Goal: Feedback & Contribution: Contribute content

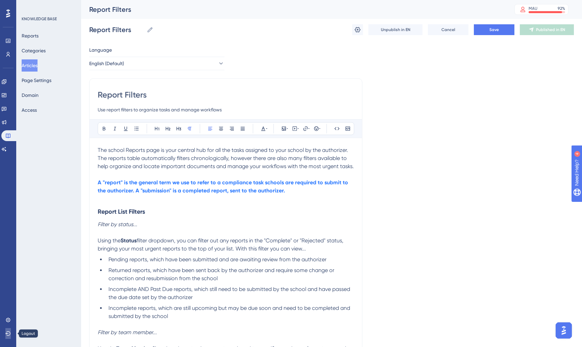
click at [10, 333] on icon at bounding box center [7, 333] width 5 height 5
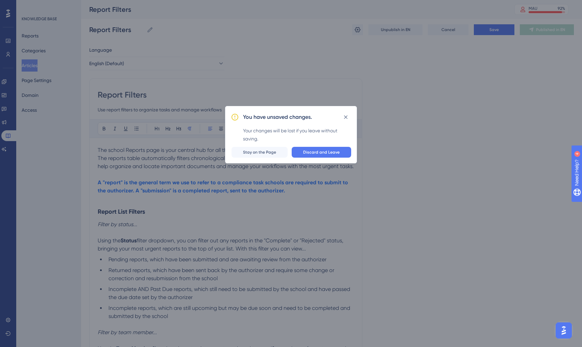
click at [316, 147] on div "You have unsaved changes. Your changes will be lost if you leave without saving…" at bounding box center [291, 134] width 132 height 57
click at [314, 150] on span "Discard and Leave" at bounding box center [321, 152] width 37 height 5
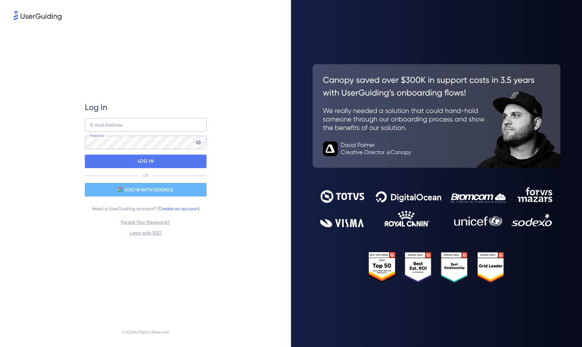
drag, startPoint x: 120, startPoint y: 188, endPoint x: 124, endPoint y: 189, distance: 3.4
click at [120, 188] on icon at bounding box center [120, 188] width 5 height 3
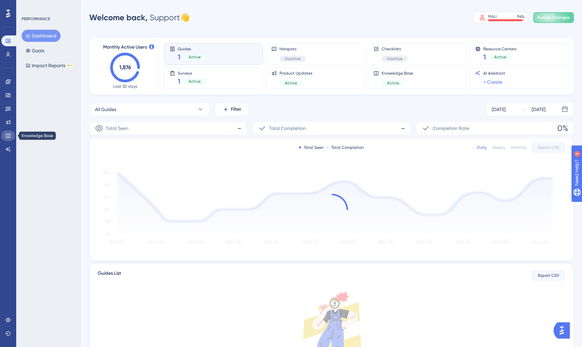
click at [10, 138] on icon at bounding box center [7, 135] width 5 height 5
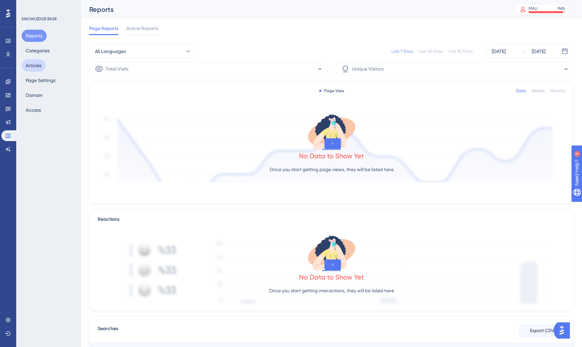
click at [37, 65] on button "Articles" at bounding box center [34, 65] width 24 height 12
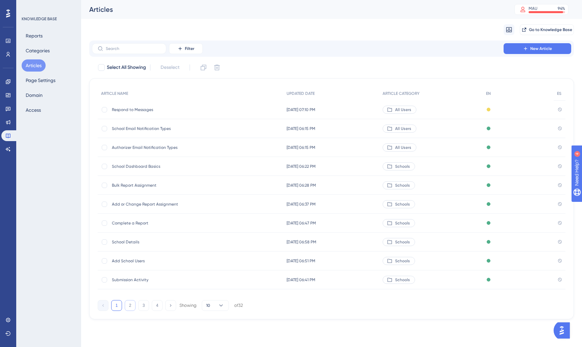
click at [128, 309] on button "2" at bounding box center [130, 306] width 11 height 11
click at [148, 182] on div "Report Filters Report Filters" at bounding box center [166, 185] width 108 height 19
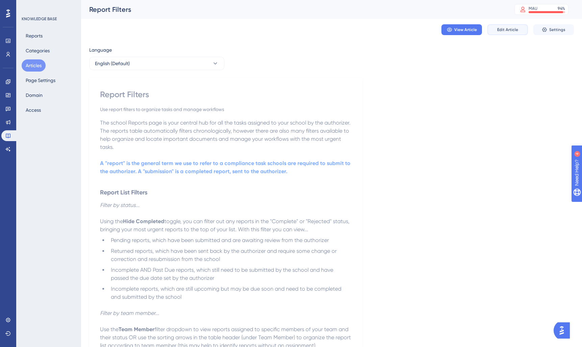
click at [508, 30] on span "Edit Article" at bounding box center [507, 29] width 21 height 5
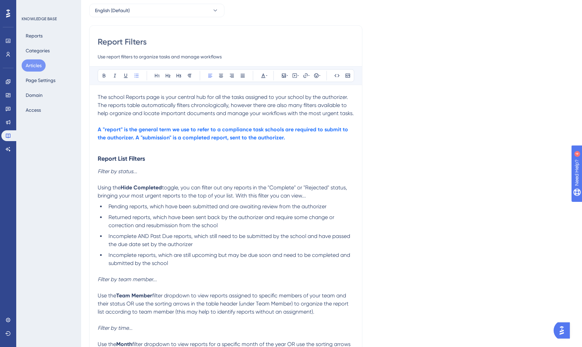
scroll to position [90, 0]
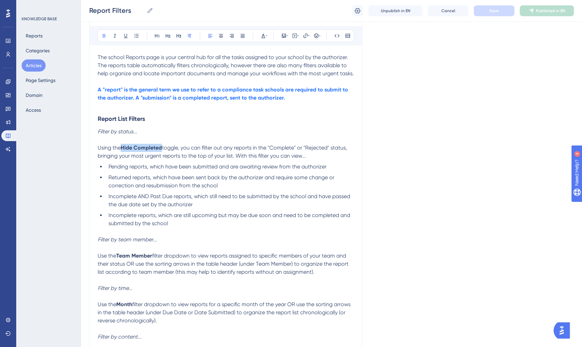
drag, startPoint x: 122, startPoint y: 149, endPoint x: 161, endPoint y: 149, distance: 39.6
click at [161, 149] on p "Using the Hide Completed toggle, you can filter out any reports in the "Complet…" at bounding box center [226, 152] width 256 height 16
click at [143, 148] on span "toggle, you can filter out any reports in the "Complete" or "Rejected" status, …" at bounding box center [221, 152] width 247 height 15
drag, startPoint x: 252, startPoint y: 147, endPoint x: 303, endPoint y: 152, distance: 51.3
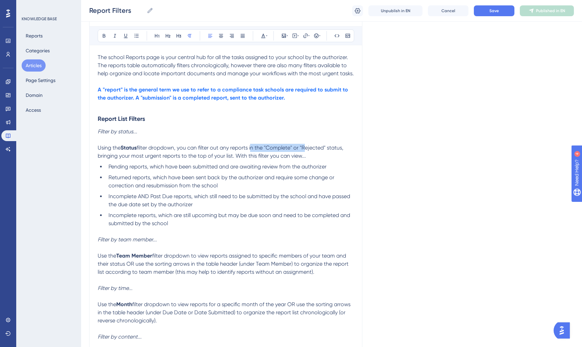
click at [303, 152] on p "Using the Status filter dropdown, you can filter out any reports in the "Comple…" at bounding box center [226, 152] width 256 height 16
click at [253, 154] on span "filter dropdown, you can filter out any reports in the "Complete" or "Rejected"…" at bounding box center [221, 152] width 247 height 15
click at [213, 148] on span "filter dropdown, you can filter out any reports in the "Complete" or "Rejected"…" at bounding box center [221, 152] width 247 height 15
drag, startPoint x: 222, startPoint y: 149, endPoint x: 234, endPoint y: 149, distance: 11.8
click at [234, 149] on span "filter dropdown, you can filter out any reports in the "Complete" or "Rejected"…" at bounding box center [221, 152] width 247 height 15
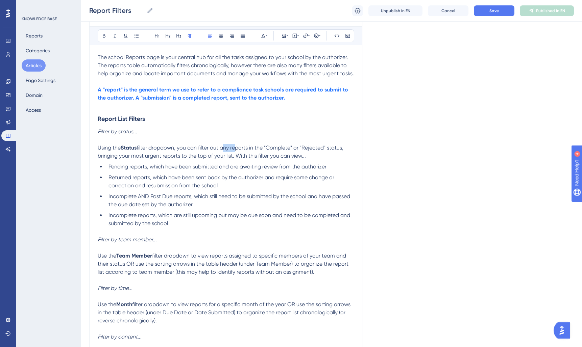
click at [229, 149] on span "filter dropdown, you can filter out any reports in the "Complete" or "Rejected"…" at bounding box center [221, 152] width 247 height 15
drag, startPoint x: 247, startPoint y: 149, endPoint x: 309, endPoint y: 156, distance: 62.3
click at [309, 156] on p "Using the Status filter dropdown, you can filter out reports in the "Complete" …" at bounding box center [226, 152] width 256 height 16
click at [175, 225] on li "Incomplete reports, which are still upcoming but may be due soon and need to be…" at bounding box center [230, 220] width 248 height 16
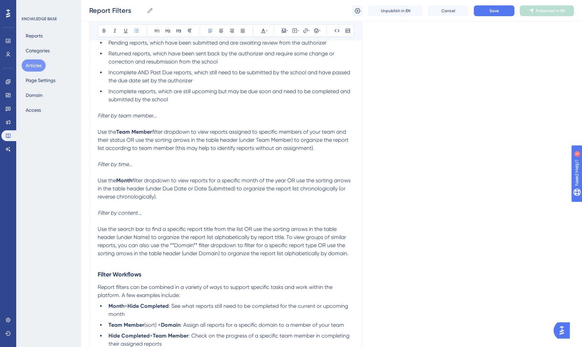
scroll to position [215, 0]
click at [125, 182] on strong "Month" at bounding box center [124, 180] width 16 height 6
drag, startPoint x: 143, startPoint y: 182, endPoint x: 179, endPoint y: 180, distance: 36.2
click at [179, 180] on span "filter dropdown to view reports for a specific month of the year OR use the sor…" at bounding box center [220, 188] width 244 height 23
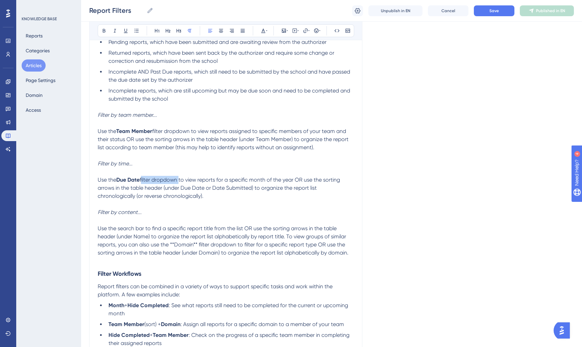
click at [179, 180] on span "filter dropdown to view reports for a specific month of the year OR use the sor…" at bounding box center [220, 188] width 244 height 23
drag, startPoint x: 143, startPoint y: 181, endPoint x: 180, endPoint y: 183, distance: 36.5
click at [180, 183] on span "filter dropdown to view reports for a specific month of the year OR use the sor…" at bounding box center [220, 188] width 244 height 23
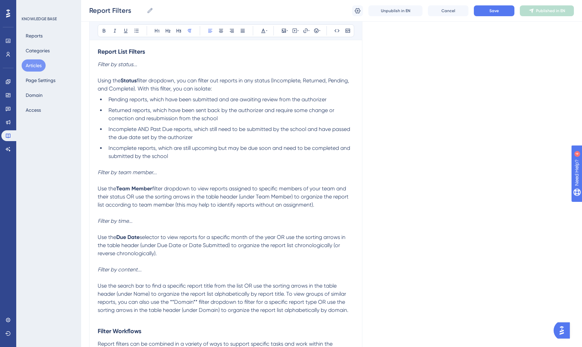
scroll to position [163, 0]
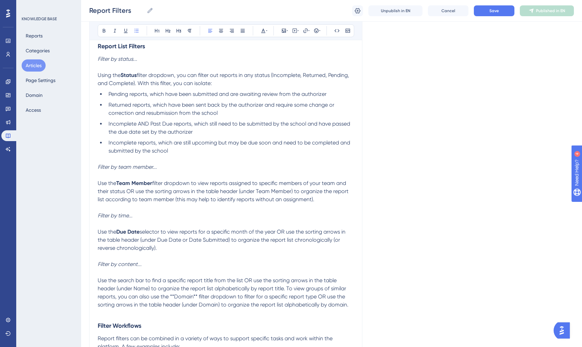
click at [193, 154] on li "Incomplete reports, which are still upcoming but may be due soon and need to be…" at bounding box center [230, 147] width 248 height 16
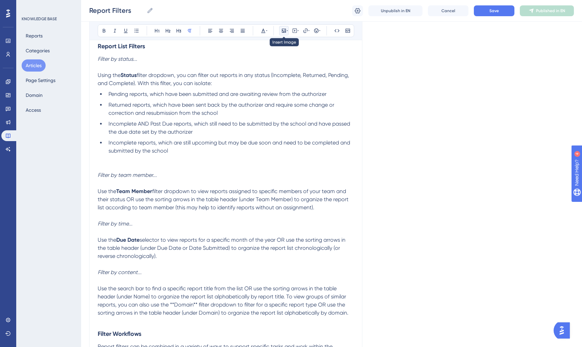
click at [284, 32] on icon at bounding box center [283, 30] width 5 height 5
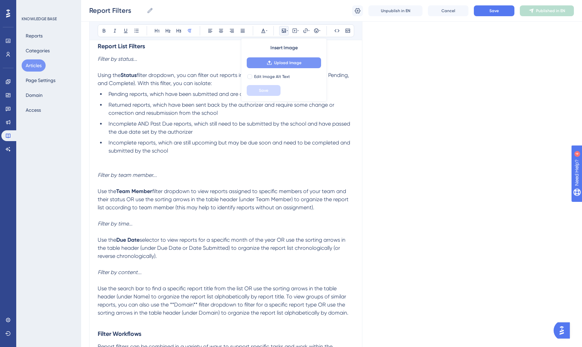
click at [275, 65] on span "Upload Image" at bounding box center [287, 62] width 27 height 5
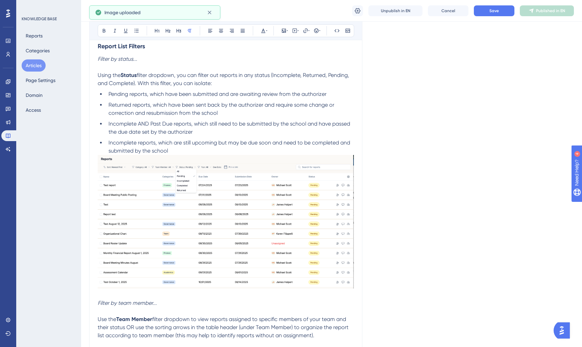
click at [188, 150] on li "Incomplete reports, which are still upcoming but may be due soon and need to be…" at bounding box center [230, 147] width 248 height 16
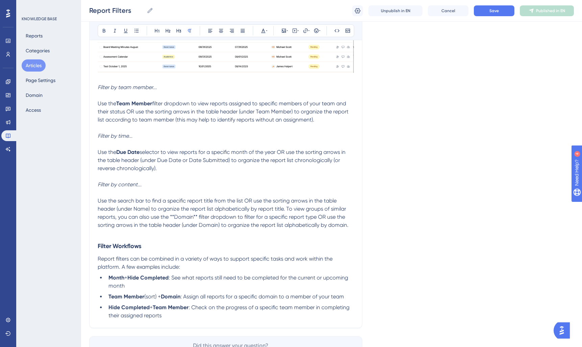
scroll to position [388, 0]
click at [102, 130] on p at bounding box center [226, 127] width 256 height 8
click at [198, 174] on p at bounding box center [226, 176] width 256 height 8
drag, startPoint x: 164, startPoint y: 170, endPoint x: 215, endPoint y: 154, distance: 53.4
click at [215, 154] on p "Use the Due Date selector to view reports for a specific month of the year OR u…" at bounding box center [226, 159] width 256 height 24
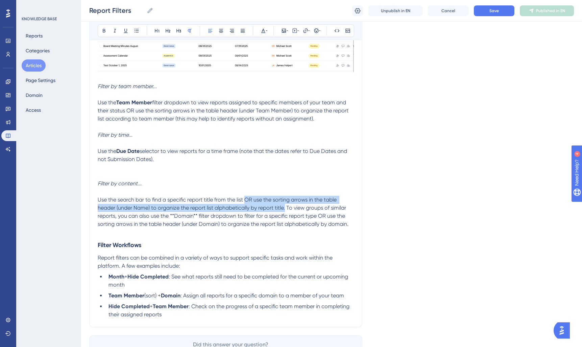
drag, startPoint x: 245, startPoint y: 202, endPoint x: 286, endPoint y: 209, distance: 40.8
click at [286, 209] on span "Use the search bar to find a specific report title from the list OR use the sor…" at bounding box center [223, 212] width 251 height 31
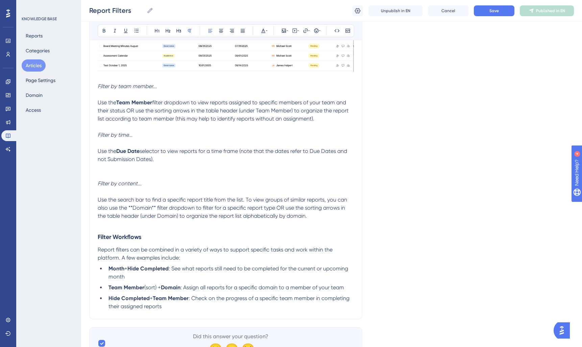
click at [336, 220] on p "Use the search bar to find a specific report title from the list. To view group…" at bounding box center [226, 208] width 256 height 24
drag, startPoint x: 129, startPoint y: 208, endPoint x: 155, endPoint y: 208, distance: 26.0
click at [155, 208] on span "Use the search bar to find a specific report title from the list. To view group…" at bounding box center [223, 208] width 251 height 23
click at [315, 217] on p "Use the search bar to find a specific report title from the list. To view group…" at bounding box center [226, 208] width 256 height 24
drag, startPoint x: 270, startPoint y: 209, endPoint x: 303, endPoint y: 217, distance: 33.2
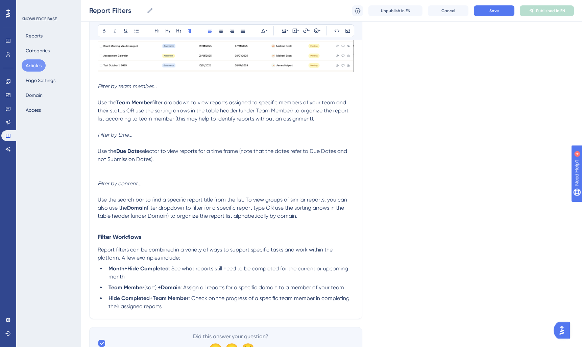
click at [303, 217] on p "Use the search bar to find a specific report title from the list. To view group…" at bounding box center [226, 208] width 256 height 24
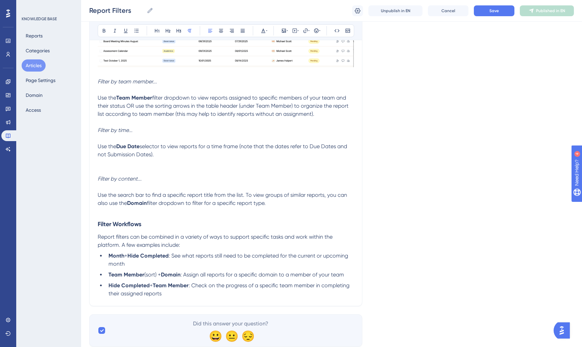
scroll to position [399, 0]
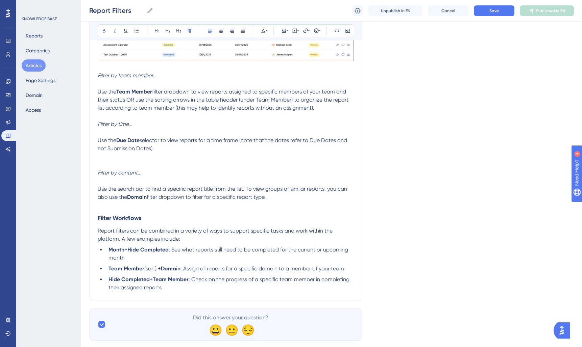
click at [169, 151] on p "Use the Due Date selector to view reports for a time frame (note that the dates…" at bounding box center [226, 145] width 256 height 16
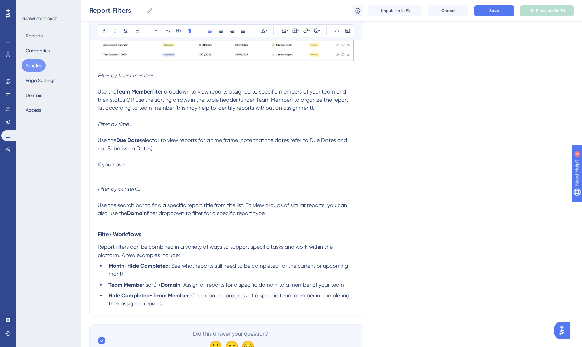
click at [117, 161] on p at bounding box center [226, 157] width 256 height 8
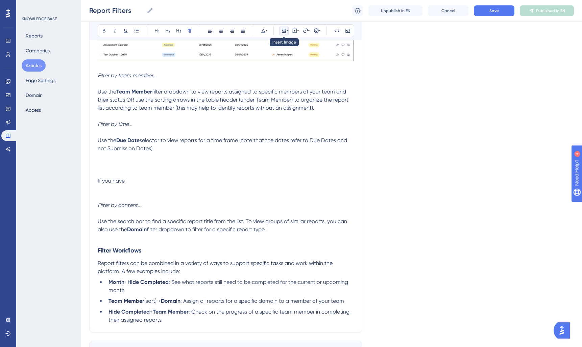
drag, startPoint x: 286, startPoint y: 29, endPoint x: 286, endPoint y: 34, distance: 5.1
click at [287, 29] on icon at bounding box center [287, 30] width 1 height 5
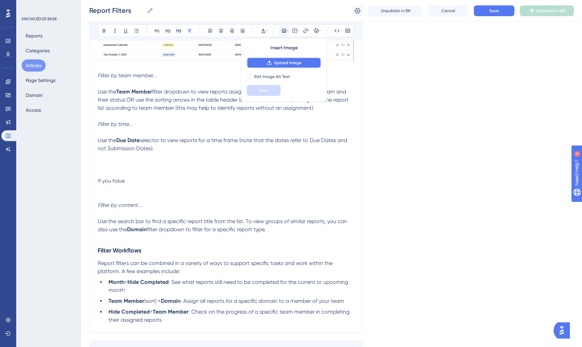
drag, startPoint x: 281, startPoint y: 64, endPoint x: 281, endPoint y: 70, distance: 6.4
click at [281, 65] on span "Upload Image" at bounding box center [287, 62] width 27 height 5
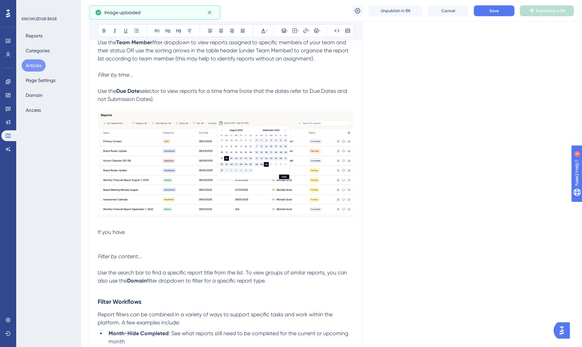
scroll to position [456, 0]
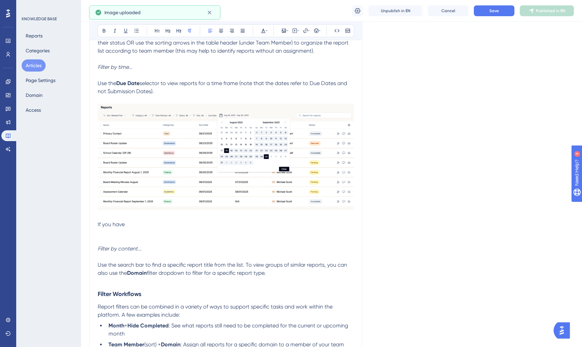
click at [135, 224] on p "If you have" at bounding box center [226, 225] width 256 height 8
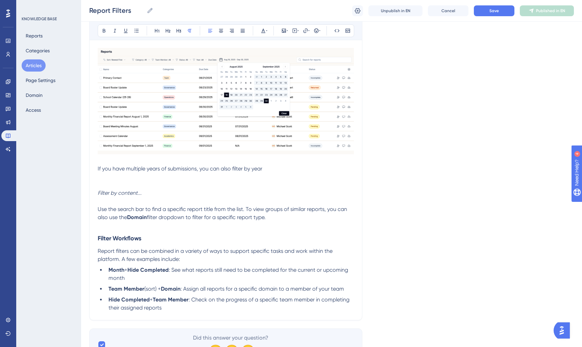
scroll to position [517, 0]
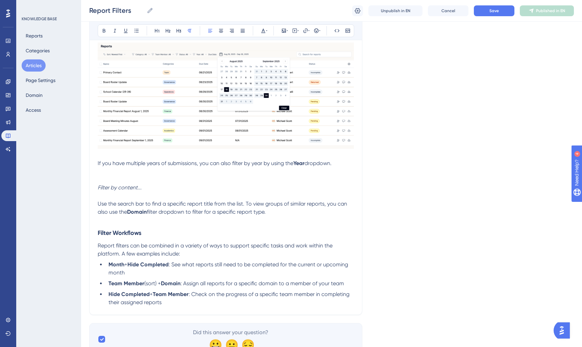
click at [108, 176] on p at bounding box center [226, 172] width 256 height 8
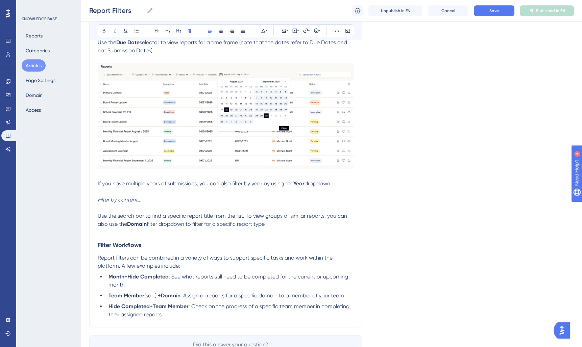
scroll to position [541, 0]
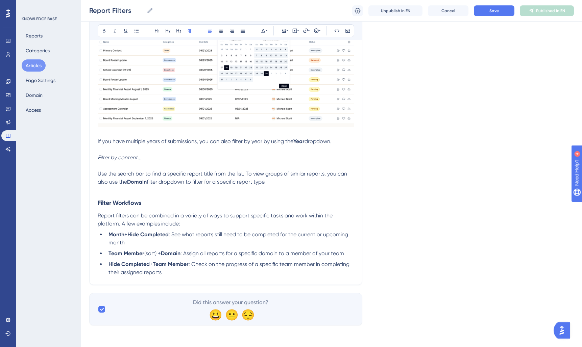
click at [114, 235] on strong "Month" at bounding box center [117, 235] width 16 height 6
drag, startPoint x: 150, startPoint y: 235, endPoint x: 189, endPoint y: 233, distance: 39.2
click at [187, 233] on strong "Hide Completed" at bounding box center [166, 235] width 41 height 6
drag, startPoint x: 148, startPoint y: 235, endPoint x: 199, endPoint y: 236, distance: 50.7
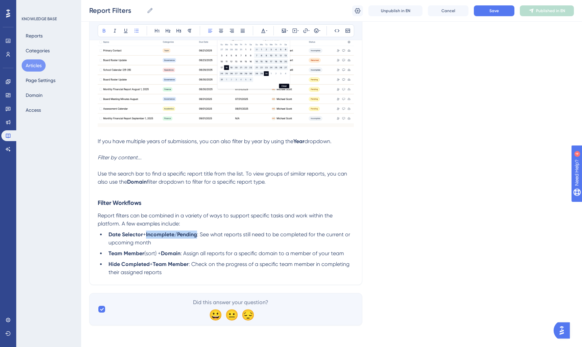
click at [197, 236] on strong "Incomplete/Pending" at bounding box center [171, 235] width 51 height 6
click at [149, 242] on li "Date Selector + Status : See what reports still need to be completed for the cu…" at bounding box center [230, 239] width 248 height 16
click at [109, 253] on strong "Team Member" at bounding box center [127, 253] width 36 height 6
drag, startPoint x: 146, startPoint y: 255, endPoint x: 159, endPoint y: 255, distance: 12.8
click at [159, 255] on span "(sort) +" at bounding box center [152, 253] width 17 height 6
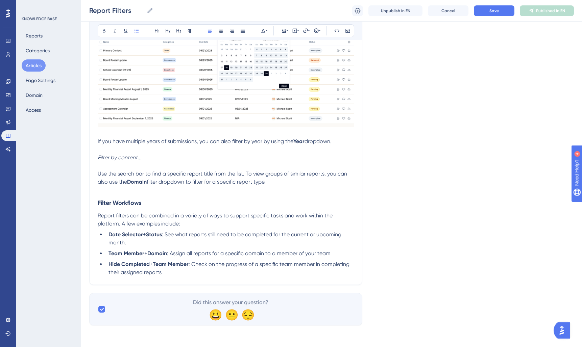
click at [163, 255] on strong "Domain" at bounding box center [157, 253] width 20 height 6
drag, startPoint x: 109, startPoint y: 265, endPoint x: 149, endPoint y: 265, distance: 39.9
click at [149, 265] on strong "Hide Completed" at bounding box center [129, 264] width 41 height 6
click at [181, 275] on li "Status + Team Member : Check on the progress of a specific team member in compl…" at bounding box center [230, 269] width 248 height 16
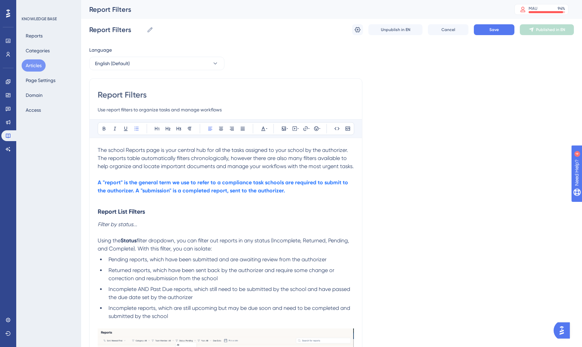
scroll to position [3, 0]
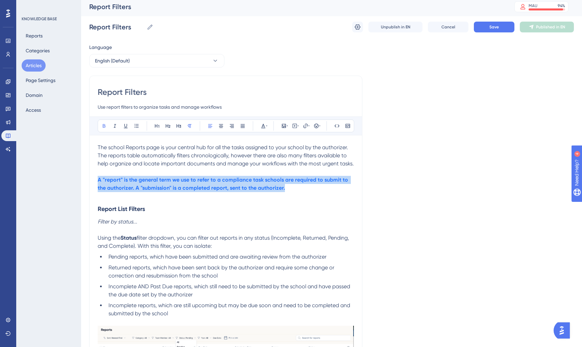
drag, startPoint x: 294, startPoint y: 191, endPoint x: 60, endPoint y: 178, distance: 234.2
click at [267, 124] on icon at bounding box center [266, 125] width 1 height 5
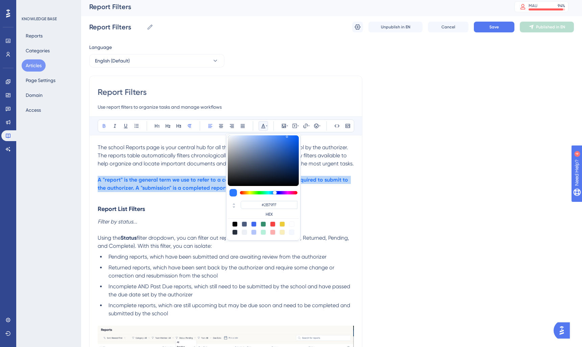
click at [251, 223] on div at bounding box center [253, 224] width 5 height 5
type input "#4169F0"
click at [252, 224] on div at bounding box center [253, 224] width 5 height 5
click at [177, 192] on p "A "report" is the general term we use to refer to a compliance task schools are…" at bounding box center [226, 184] width 256 height 16
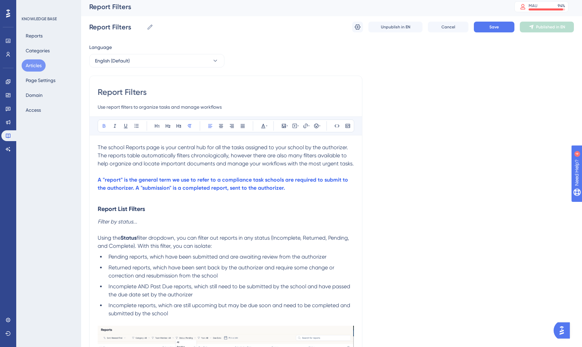
click at [282, 212] on h3 "Report List Filters" at bounding box center [226, 209] width 256 height 18
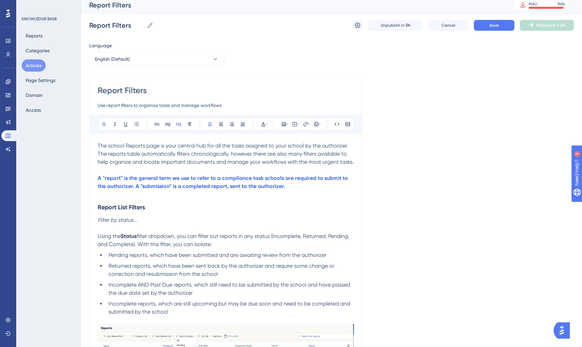
scroll to position [0, 0]
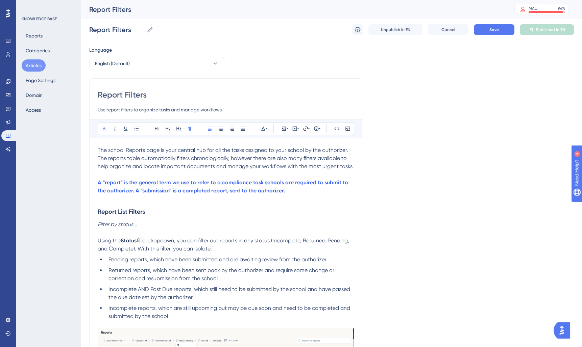
click at [176, 182] on strong "A "report" is the general term we use to refer to a compliance task schools are…" at bounding box center [224, 186] width 252 height 15
click at [309, 189] on strong "A "report" is the general term Reportwell uses to refer to a compliance task sc…" at bounding box center [222, 186] width 249 height 15
click at [240, 183] on strong "A "report" is the general term Reportwell uses to refer to a compliance task sc…" at bounding box center [222, 186] width 249 height 15
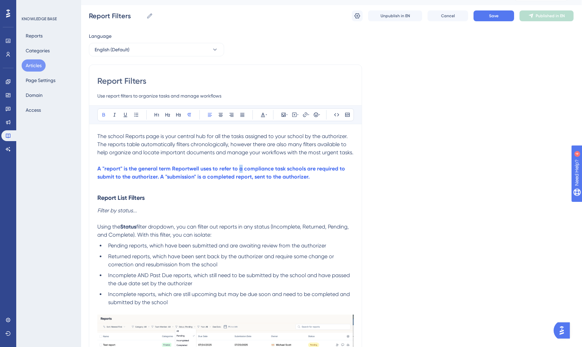
scroll to position [16, 0]
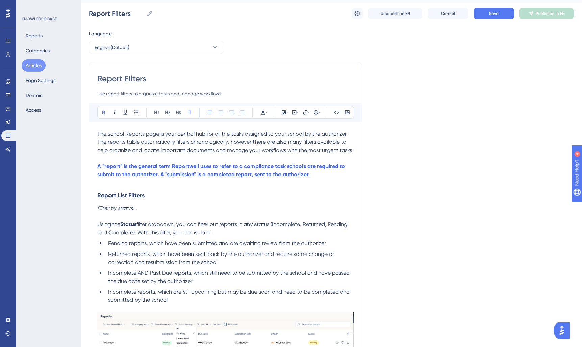
click at [320, 178] on p "A "report" is the general term Reportwell uses to refer to a compliance task sc…" at bounding box center [225, 171] width 256 height 16
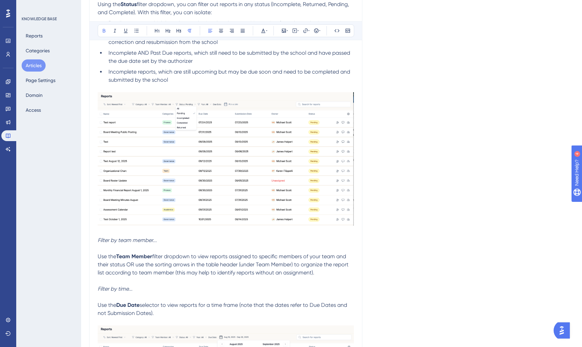
scroll to position [0, 0]
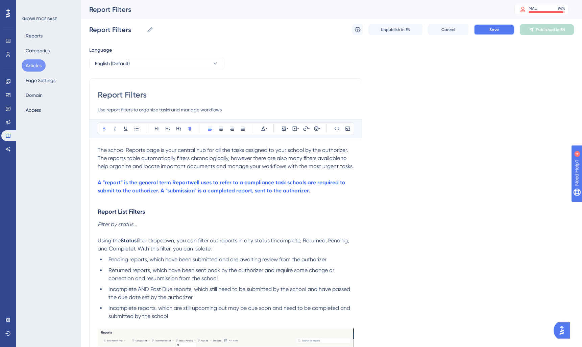
click at [489, 32] on button "Save" at bounding box center [494, 29] width 41 height 11
click at [553, 31] on span "Publish in EN" at bounding box center [551, 29] width 24 height 5
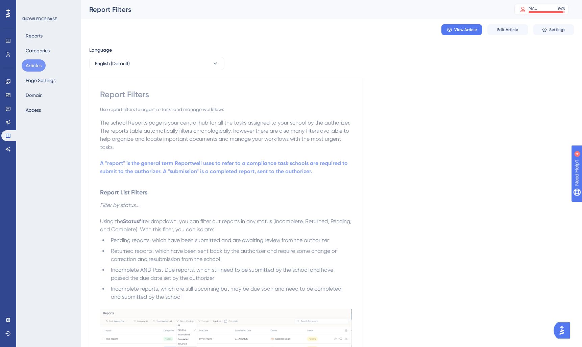
click at [40, 66] on button "Articles" at bounding box center [34, 65] width 24 height 12
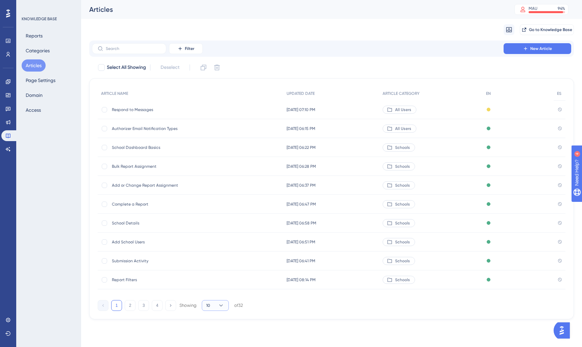
click at [221, 307] on icon at bounding box center [221, 306] width 7 height 7
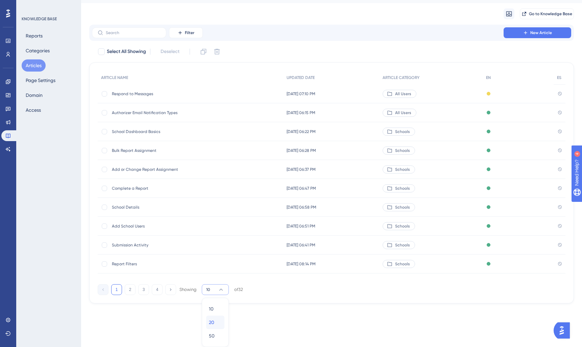
click at [216, 327] on div "20 20" at bounding box center [215, 323] width 13 height 14
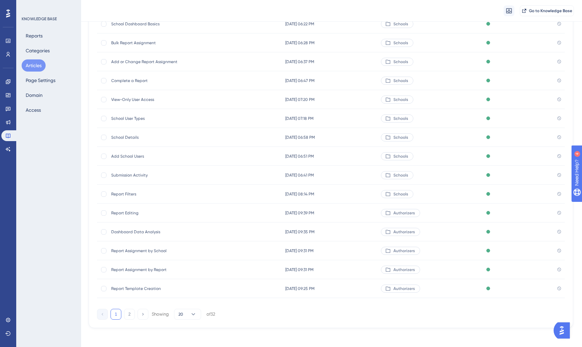
scroll to position [183, 0]
click at [175, 217] on div "Report Editing Report Editing" at bounding box center [166, 213] width 108 height 19
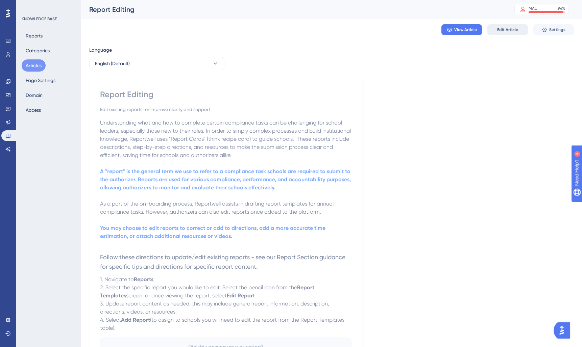
click at [490, 30] on button "Edit Article" at bounding box center [507, 29] width 41 height 11
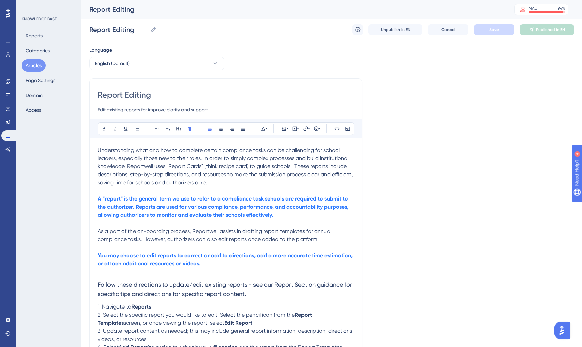
scroll to position [13, 0]
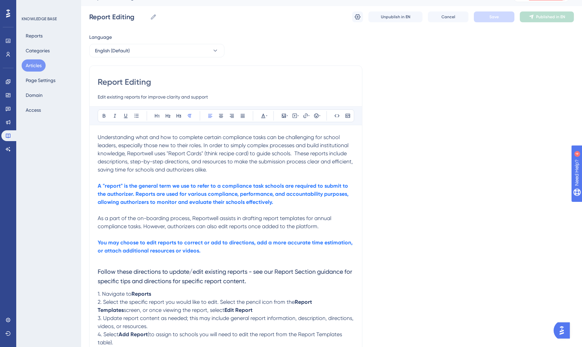
click at [176, 186] on strong "A "report" is the general term we use to refer to a compliance task schools are…" at bounding box center [224, 194] width 252 height 23
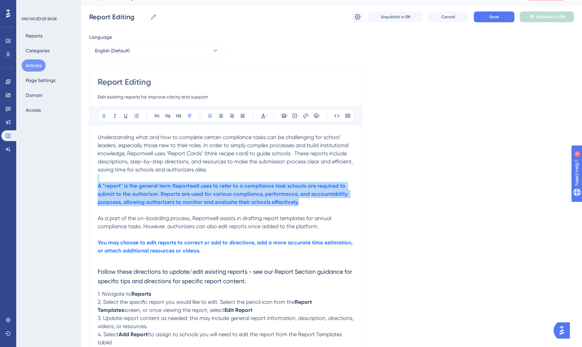
drag, startPoint x: 319, startPoint y: 202, endPoint x: 74, endPoint y: 182, distance: 246.6
click at [81, 182] on div "Performance Users Engagement Widgets Feedback Product Updates Knowledge Base AI…" at bounding box center [331, 197] width 501 height 420
click at [262, 116] on icon at bounding box center [263, 116] width 4 height 4
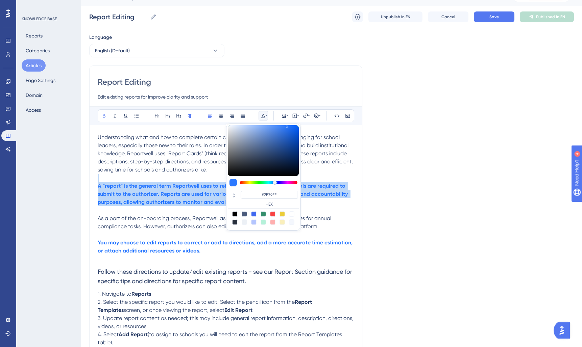
click at [254, 215] on div at bounding box center [253, 214] width 5 height 5
type input "#4169F0"
drag, startPoint x: 183, startPoint y: 204, endPoint x: 148, endPoint y: 246, distance: 54.9
click at [183, 205] on strong "A "report" is the general term Reportwell uses to refer to a compliance task sc…" at bounding box center [223, 194] width 251 height 23
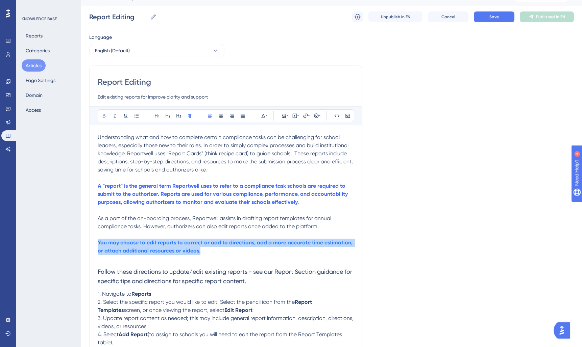
drag, startPoint x: 209, startPoint y: 253, endPoint x: 162, endPoint y: 177, distance: 89.1
click at [87, 246] on div "Performance Users Engagement Widgets Feedback Product Updates Knowledge Base AI…" at bounding box center [331, 197] width 501 height 420
drag, startPoint x: 265, startPoint y: 116, endPoint x: 267, endPoint y: 122, distance: 6.7
click at [265, 117] on icon at bounding box center [263, 115] width 5 height 5
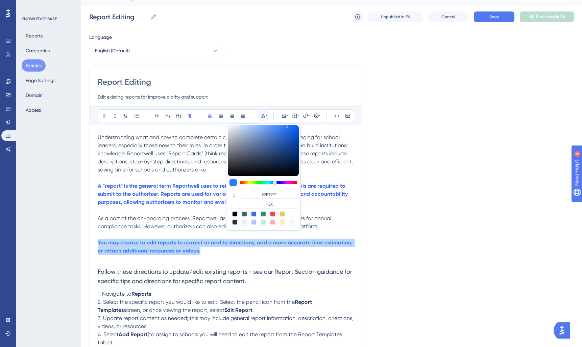
click at [254, 214] on div at bounding box center [253, 214] width 5 height 5
type input "#4169F0"
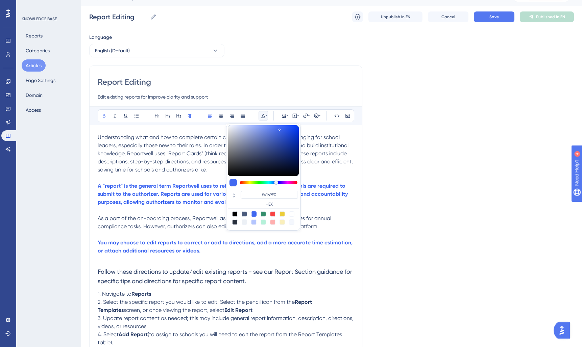
click at [125, 215] on p "As a part of the on-boarding process, Reportwell assists in drafting report tem…" at bounding box center [226, 223] width 256 height 16
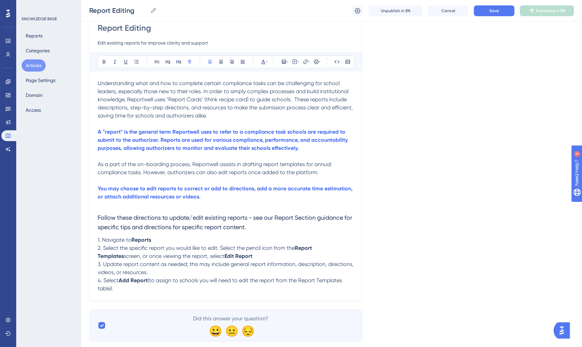
scroll to position [82, 0]
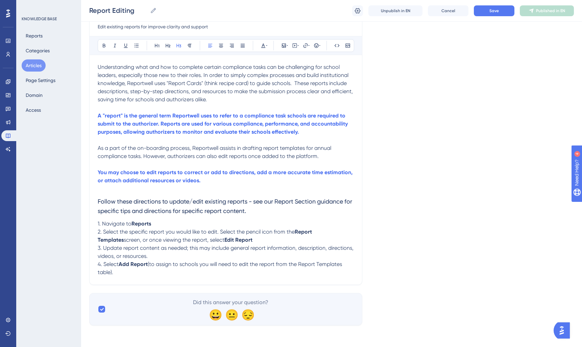
click at [265, 210] on h3 "Follow these directions to update/edit existing reports - see our Report Sectio…" at bounding box center [226, 206] width 256 height 27
drag, startPoint x: 121, startPoint y: 266, endPoint x: 148, endPoint y: 265, distance: 27.1
click at [147, 265] on strong "Add Report" at bounding box center [132, 264] width 29 height 6
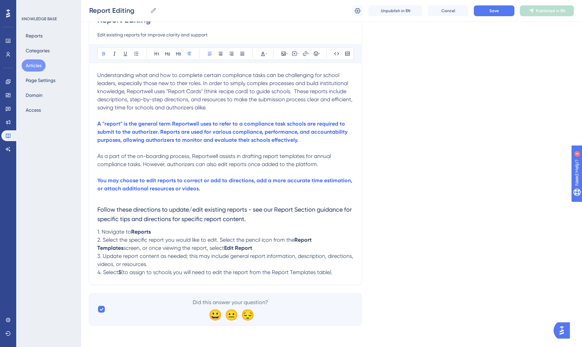
scroll to position [74, 0]
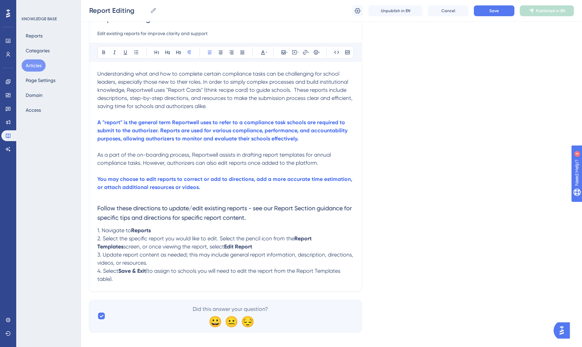
drag, startPoint x: 140, startPoint y: 282, endPoint x: 148, endPoint y: 274, distance: 11.3
click at [148, 274] on p "4. Select Save & Exit (to assign to schools you will need to edit the report fr…" at bounding box center [225, 275] width 256 height 16
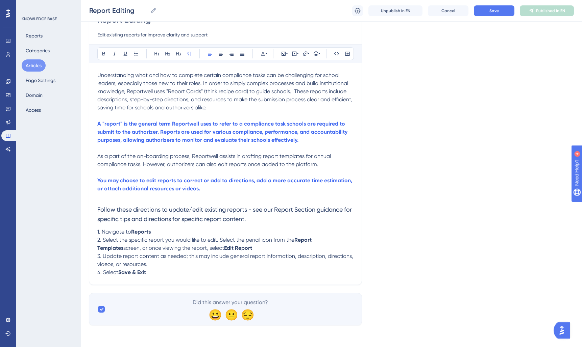
drag, startPoint x: 105, startPoint y: 273, endPoint x: 111, endPoint y: 284, distance: 11.8
click at [106, 274] on span "4. Select" at bounding box center [107, 272] width 21 height 6
click at [242, 276] on p "4. Once you have completed all edits, select Save & Exit" at bounding box center [225, 273] width 256 height 8
click at [286, 275] on p "4. Once you have completed all edits, select Save & Exit ." at bounding box center [225, 273] width 256 height 8
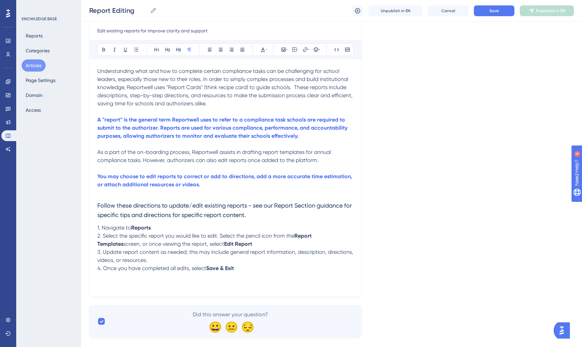
scroll to position [73, 0]
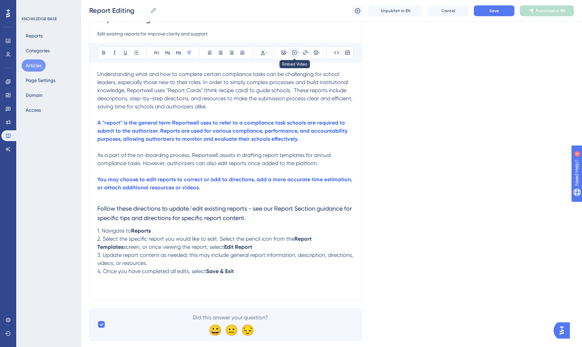
click at [292, 54] on icon at bounding box center [294, 52] width 5 height 5
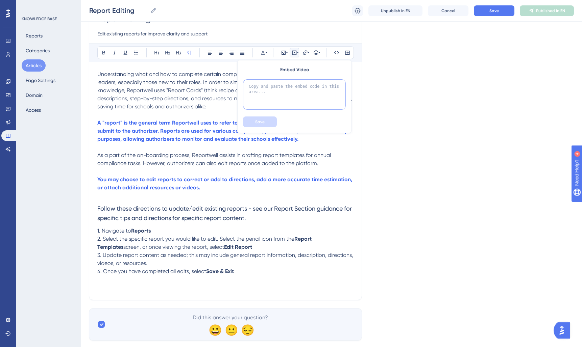
click at [262, 92] on textarea at bounding box center [294, 94] width 103 height 30
paste textarea "<div style="position: relative; padding-bottom: 56.25%; height: 0;"><iframe src…"
type textarea "<div style="position: relative; padding-bottom: 56.25%; height: 0;"><iframe src…"
drag, startPoint x: 263, startPoint y: 122, endPoint x: 266, endPoint y: 123, distance: 3.5
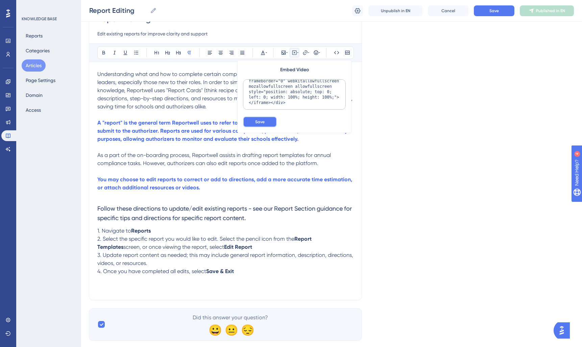
click at [263, 122] on span "Save" at bounding box center [259, 121] width 9 height 5
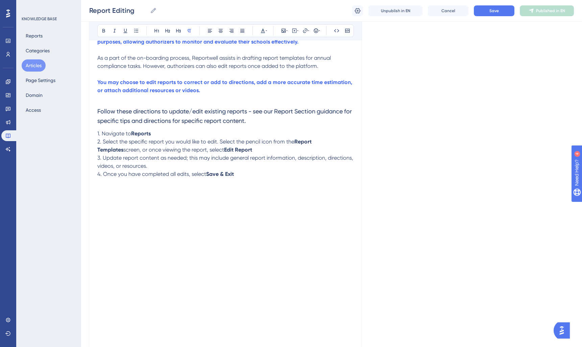
scroll to position [242, 0]
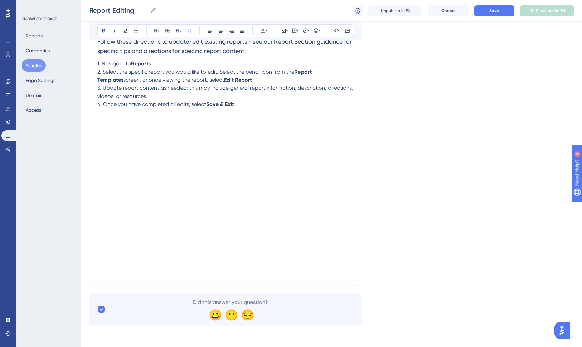
click at [117, 276] on p at bounding box center [225, 273] width 256 height 8
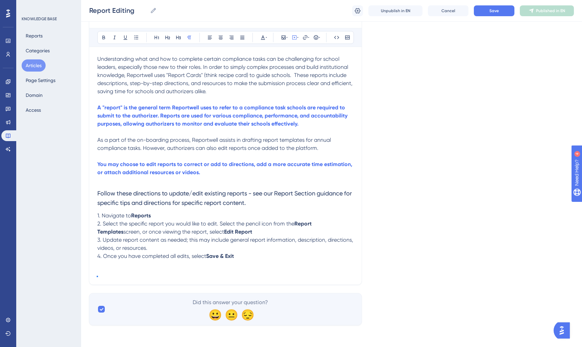
click at [104, 278] on div "Report Editing Edit existing reports for improve clarity and support Bold Itali…" at bounding box center [225, 136] width 273 height 298
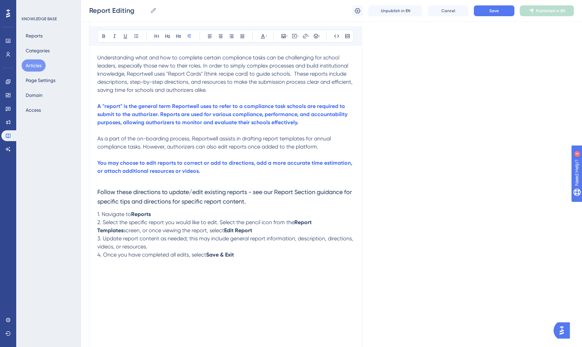
click at [113, 277] on div "Understanding what and how to complete certain compliance tasks can be challeng…" at bounding box center [225, 237] width 256 height 366
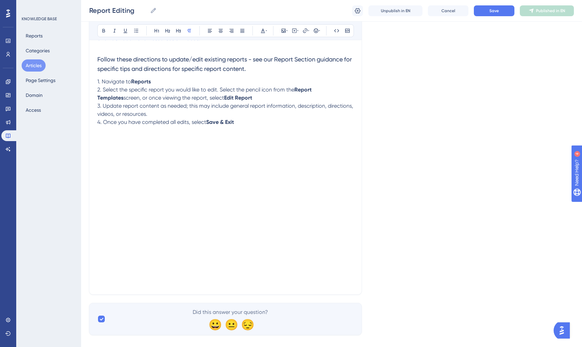
scroll to position [219, 0]
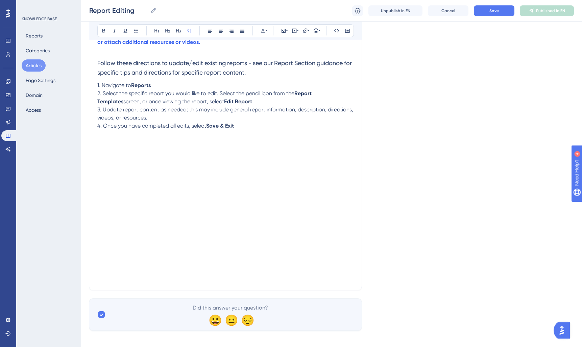
click at [139, 290] on div "Report Editing Edit existing reports for improve clarity and support Bold Itali…" at bounding box center [225, 74] width 273 height 434
drag, startPoint x: 140, startPoint y: 289, endPoint x: 152, endPoint y: 285, distance: 13.0
click at [142, 288] on div "Report Editing Edit existing reports for improve clarity and support Bold Itali…" at bounding box center [225, 74] width 273 height 434
click at [359, 150] on div "Report Editing Edit existing reports for improve clarity and support Bold Itali…" at bounding box center [225, 74] width 273 height 434
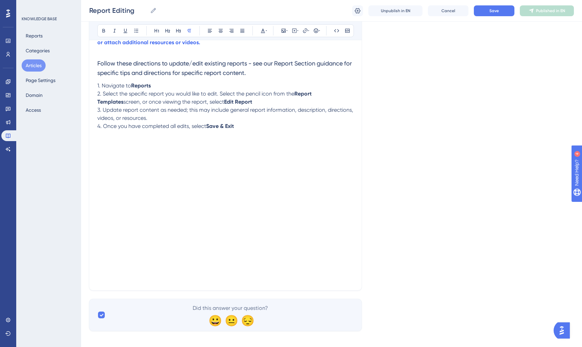
click at [356, 150] on div "Report Editing Edit existing reports for improve clarity and support Bold Itali…" at bounding box center [225, 74] width 273 height 434
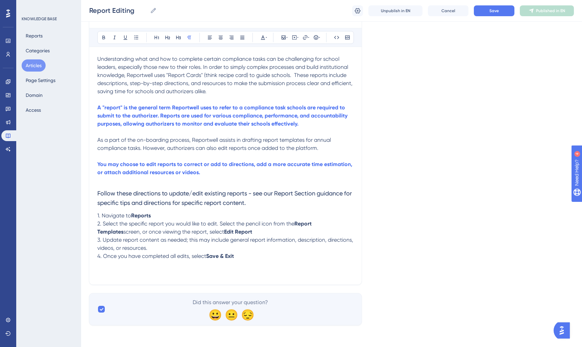
scroll to position [90, 0]
click at [283, 35] on icon at bounding box center [284, 37] width 4 height 4
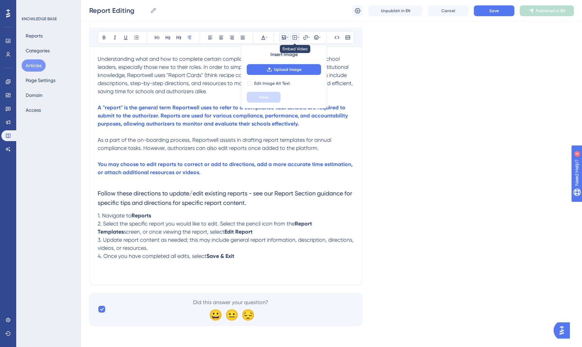
click at [293, 35] on icon at bounding box center [294, 37] width 5 height 5
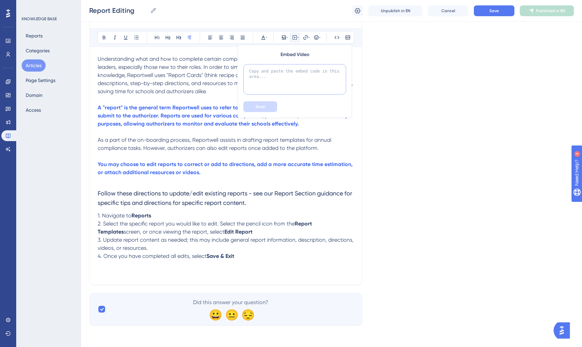
click at [284, 80] on textarea at bounding box center [294, 79] width 103 height 30
paste textarea "<div style="position: relative; padding-bottom: 56.25%; height: 0;"><iframe src…"
type textarea "<div style="position: relative; padding-bottom: 56.25%; height: 0;"><iframe src…"
drag, startPoint x: 269, startPoint y: 105, endPoint x: 287, endPoint y: 108, distance: 18.1
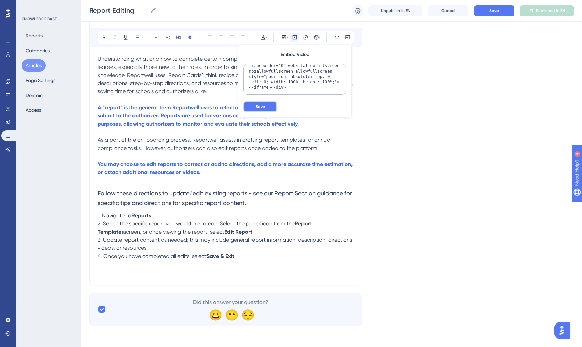
click at [270, 105] on button "Save" at bounding box center [260, 106] width 34 height 11
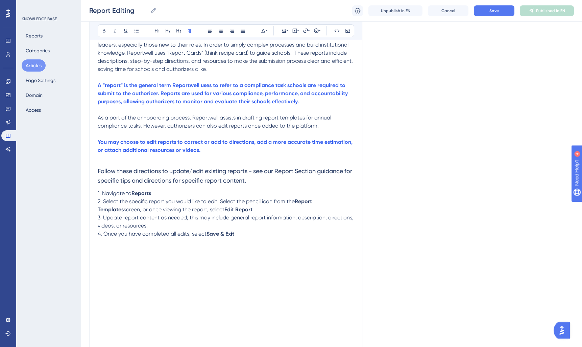
scroll to position [0, 0]
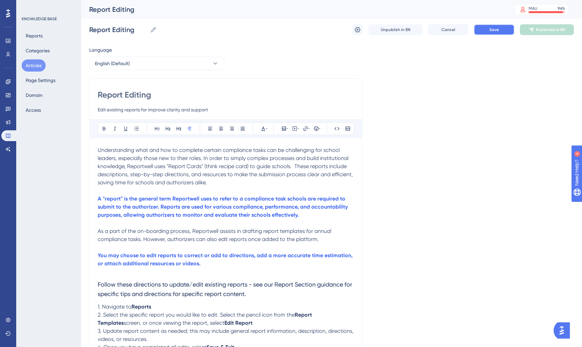
click at [486, 26] on button "Save" at bounding box center [494, 29] width 41 height 11
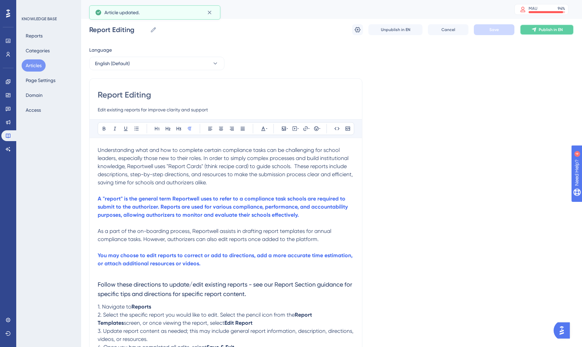
click at [552, 32] on span "Publish in EN" at bounding box center [551, 29] width 24 height 5
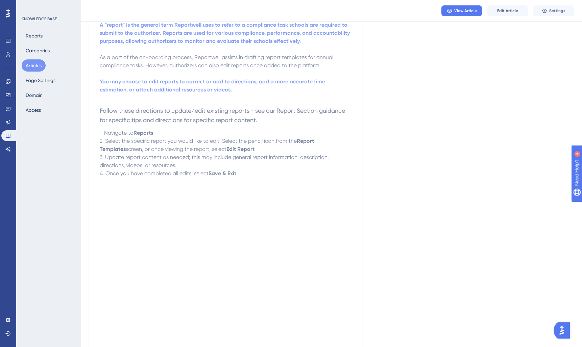
scroll to position [120, 0]
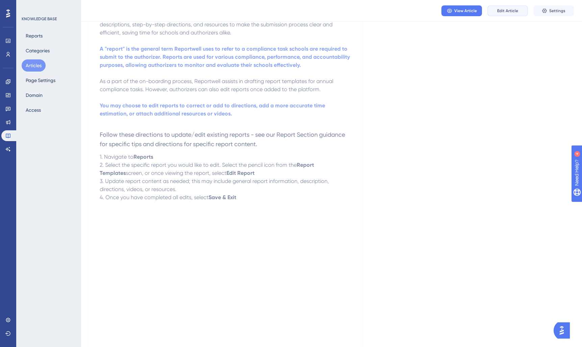
click at [496, 11] on button "Edit Article" at bounding box center [507, 10] width 41 height 11
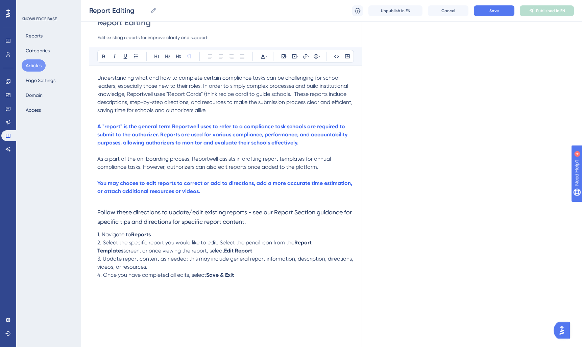
scroll to position [93, 0]
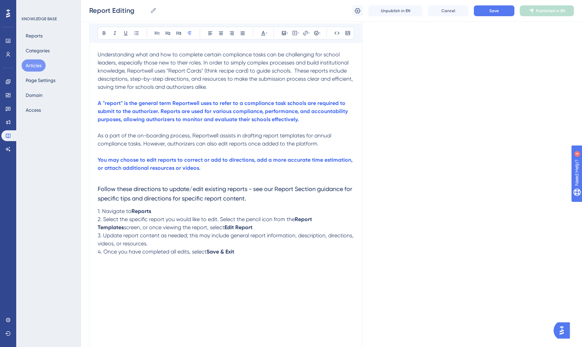
click at [118, 264] on p at bounding box center [226, 260] width 256 height 8
click at [318, 30] on icon at bounding box center [316, 32] width 5 height 5
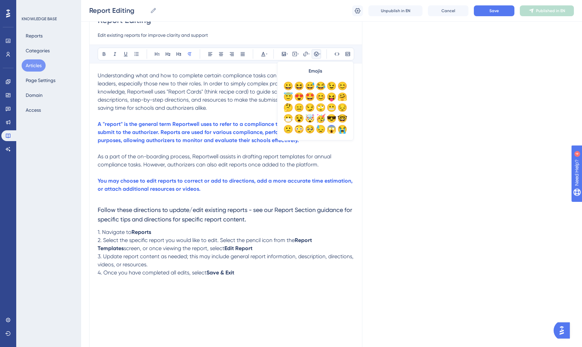
scroll to position [74, 0]
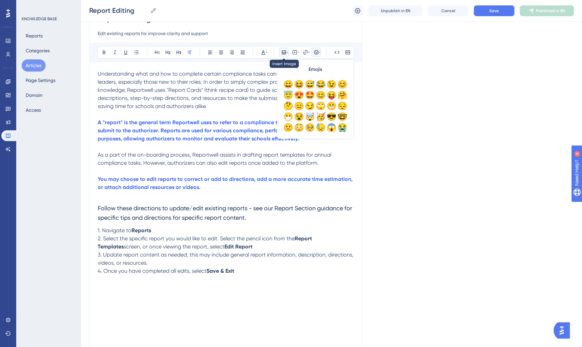
click at [284, 50] on icon at bounding box center [284, 52] width 4 height 4
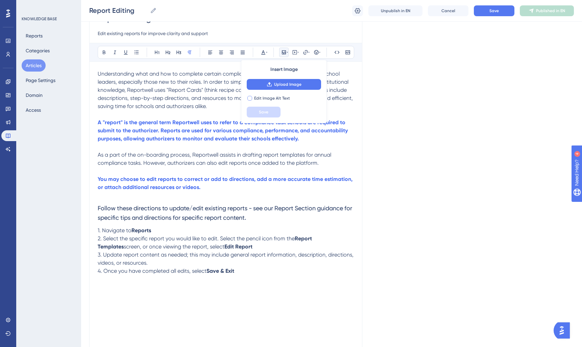
click at [250, 98] on div at bounding box center [249, 98] width 5 height 5
click at [250, 98] on icon at bounding box center [249, 98] width 3 height 5
checkbox input "false"
click at [318, 53] on icon at bounding box center [316, 52] width 4 height 4
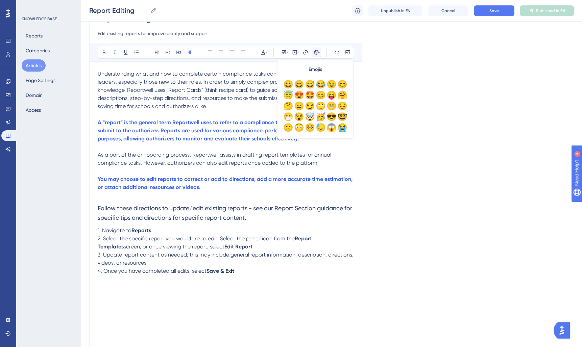
click at [318, 53] on icon at bounding box center [316, 52] width 4 height 4
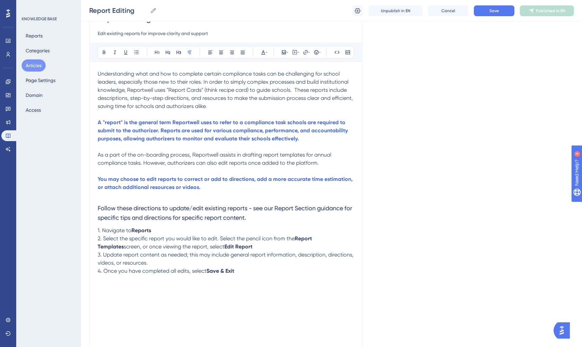
click at [109, 286] on p at bounding box center [226, 288] width 256 height 8
drag, startPoint x: 161, startPoint y: 289, endPoint x: 185, endPoint y: 294, distance: 24.2
click at [161, 290] on span "WARNING: Certain report edits will cause" at bounding box center [148, 287] width 100 height 6
click at [171, 286] on span "WARNING: Certain report edits will cause" at bounding box center [148, 287] width 100 height 6
click at [173, 289] on span "WARNING: Certain report edits will cause" at bounding box center [148, 287] width 100 height 6
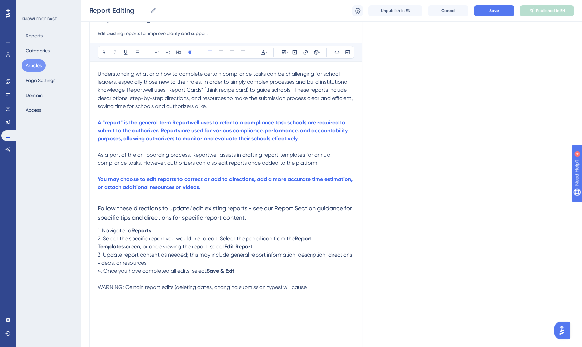
click at [336, 287] on p "WARNING: Certain report edits (deleting dates, changing submission types) will …" at bounding box center [226, 288] width 256 height 8
drag, startPoint x: 124, startPoint y: 288, endPoint x: 83, endPoint y: 288, distance: 40.2
click at [83, 288] on div "Performance Users Engagement Widgets Feedback Product Updates Knowledge Base AI…" at bounding box center [331, 223] width 501 height 594
click at [183, 297] on span "Certain report edits (deleting dates, changing submission types) will cause pre…" at bounding box center [213, 291] width 231 height 15
drag, startPoint x: 199, startPoint y: 300, endPoint x: 74, endPoint y: 289, distance: 126.2
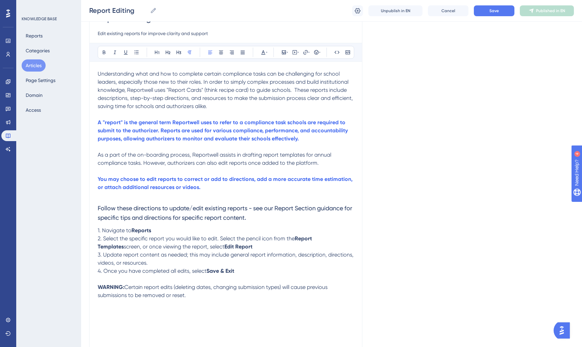
click at [81, 289] on div "Performance Users Engagement Widgets Feedback Product Updates Knowledge Base AI…" at bounding box center [331, 223] width 501 height 594
click at [265, 52] on icon at bounding box center [263, 52] width 5 height 5
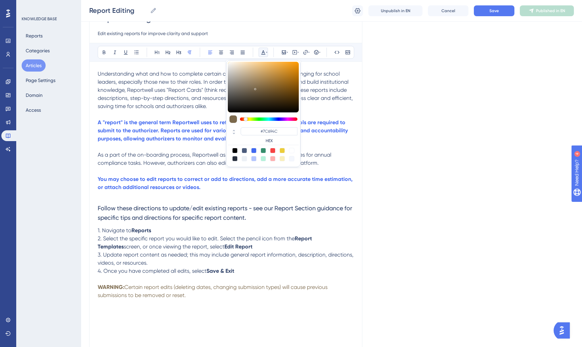
click at [246, 118] on div at bounding box center [268, 119] width 57 height 3
click at [274, 131] on input "#7C694C" at bounding box center [269, 131] width 57 height 8
click at [263, 137] on div "#7C694C HEX" at bounding box center [269, 135] width 57 height 16
click at [282, 150] on div at bounding box center [282, 150] width 5 height 5
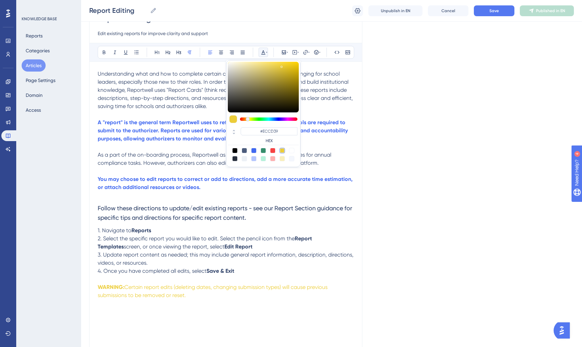
click at [271, 149] on div at bounding box center [272, 150] width 5 height 5
type input "#F84343"
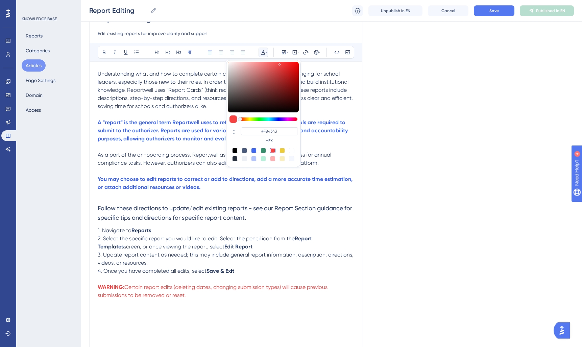
click at [203, 295] on p "WARNING: Certain report edits (deleting dates, changing submission types) will …" at bounding box center [226, 292] width 256 height 16
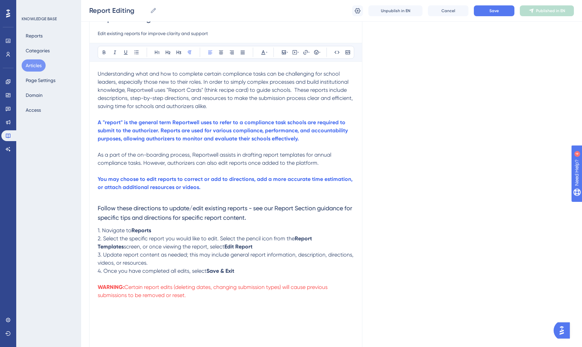
drag, startPoint x: 201, startPoint y: 298, endPoint x: 89, endPoint y: 292, distance: 112.7
click at [89, 292] on div "Performance Users Engagement Widgets Feedback Product Updates Knowledge Base AI…" at bounding box center [331, 223] width 501 height 594
click at [265, 52] on icon at bounding box center [263, 52] width 5 height 5
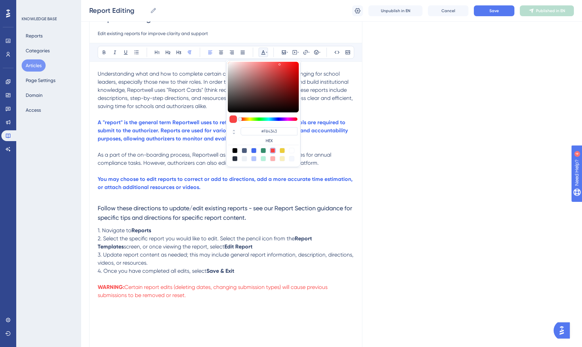
click at [253, 151] on div at bounding box center [253, 150] width 5 height 5
type input "#4169F0"
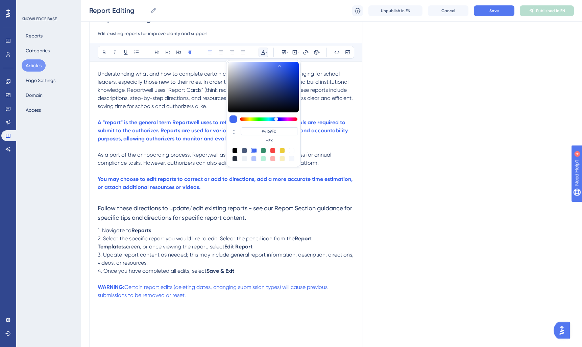
scroll to position [84, 0]
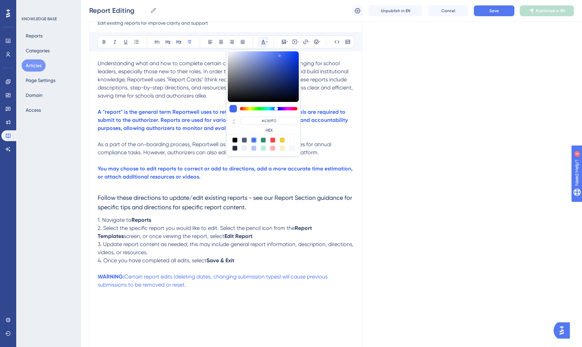
click at [235, 271] on p at bounding box center [226, 269] width 256 height 8
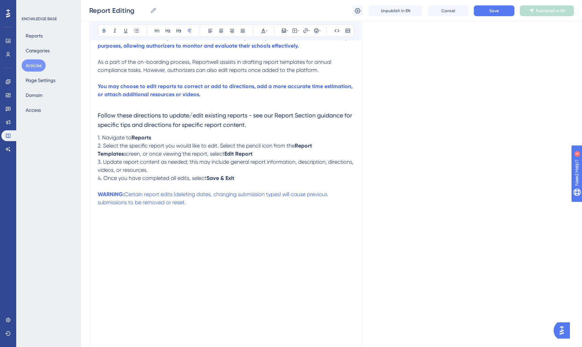
scroll to position [259, 0]
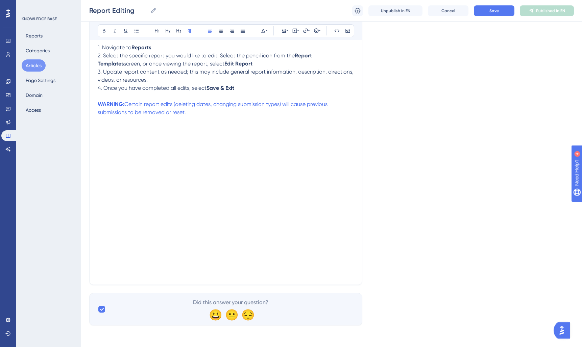
drag, startPoint x: 192, startPoint y: 112, endPoint x: 90, endPoint y: 102, distance: 102.2
click at [90, 102] on div "Report Editing Edit existing reports for improve clarity and support Bold Itali…" at bounding box center [225, 52] width 273 height 466
drag, startPoint x: 184, startPoint y: 32, endPoint x: 180, endPoint y: 33, distance: 4.4
click at [184, 33] on div "Bold Italic Underline Bullet Point Heading 1 Heading 2 Heading 3 Normal Align L…" at bounding box center [226, 30] width 257 height 13
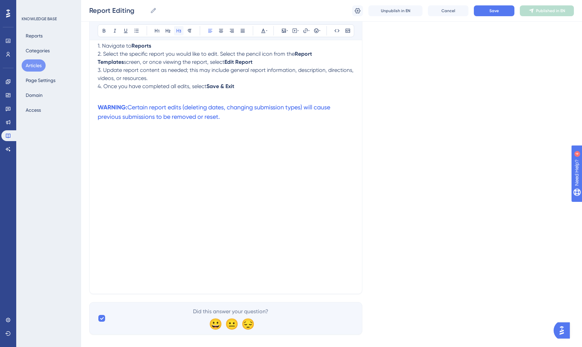
click at [179, 33] on icon at bounding box center [178, 30] width 5 height 5
click at [242, 117] on h3 "WARNING: Certain report edits (deleting dates, changing submission types) will …" at bounding box center [226, 112] width 256 height 27
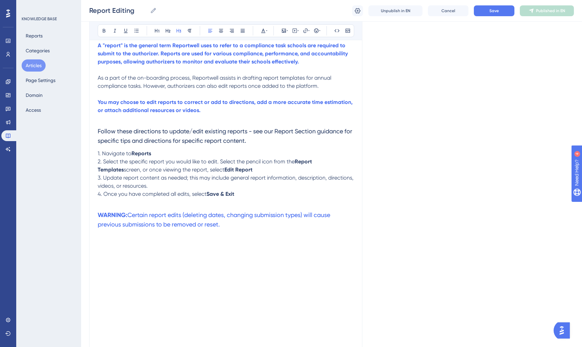
scroll to position [269, 0]
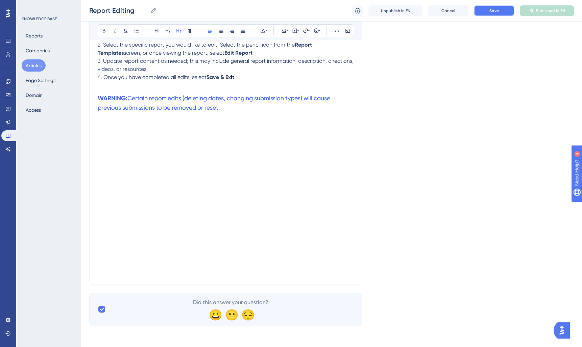
click at [488, 6] on button "Save" at bounding box center [494, 10] width 41 height 11
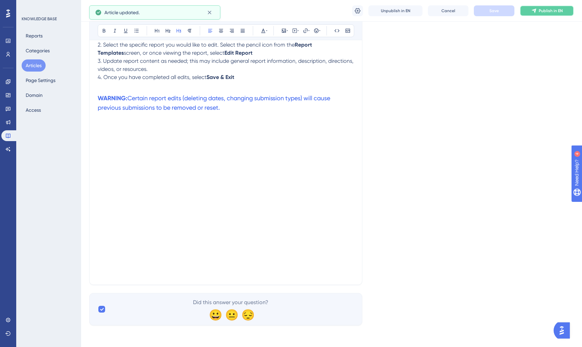
click at [541, 9] on span "Publish in EN" at bounding box center [551, 10] width 24 height 5
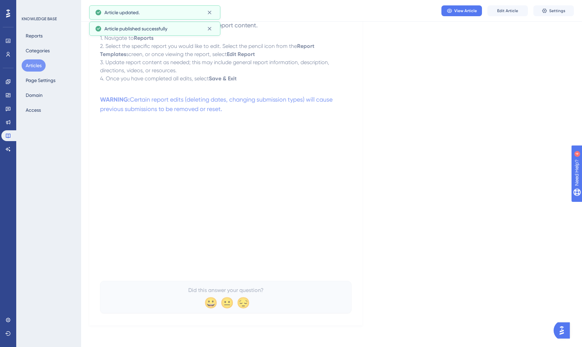
click at [38, 68] on button "Articles" at bounding box center [34, 65] width 24 height 12
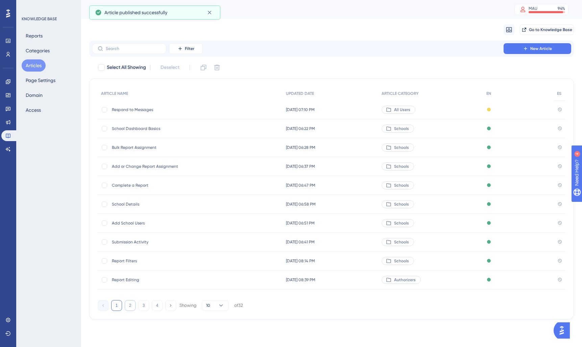
click at [130, 306] on button "2" at bounding box center [130, 306] width 11 height 11
